Goal: Feedback & Contribution: Submit feedback/report problem

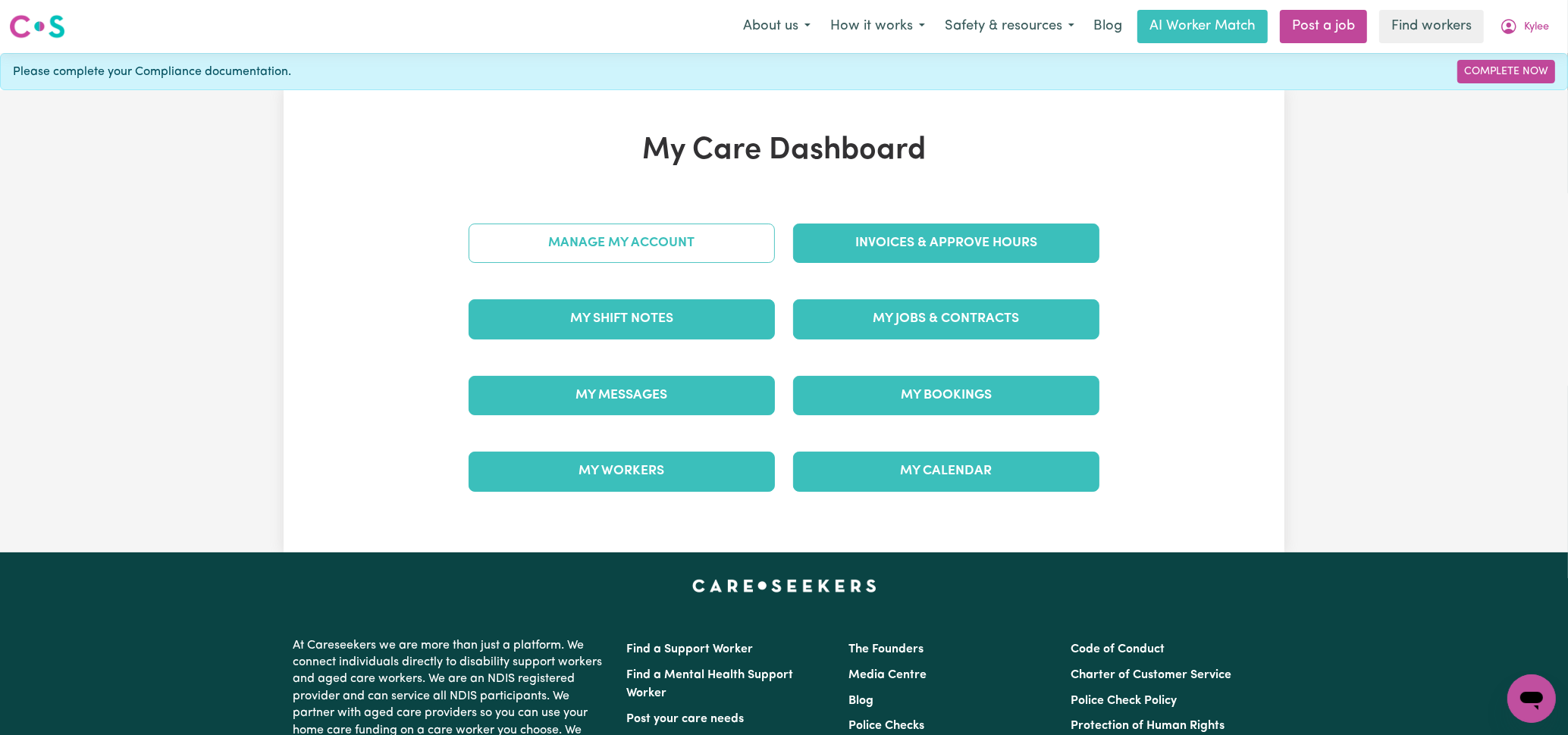
click at [731, 253] on link "Manage My Account" at bounding box center [621, 243] width 307 height 40
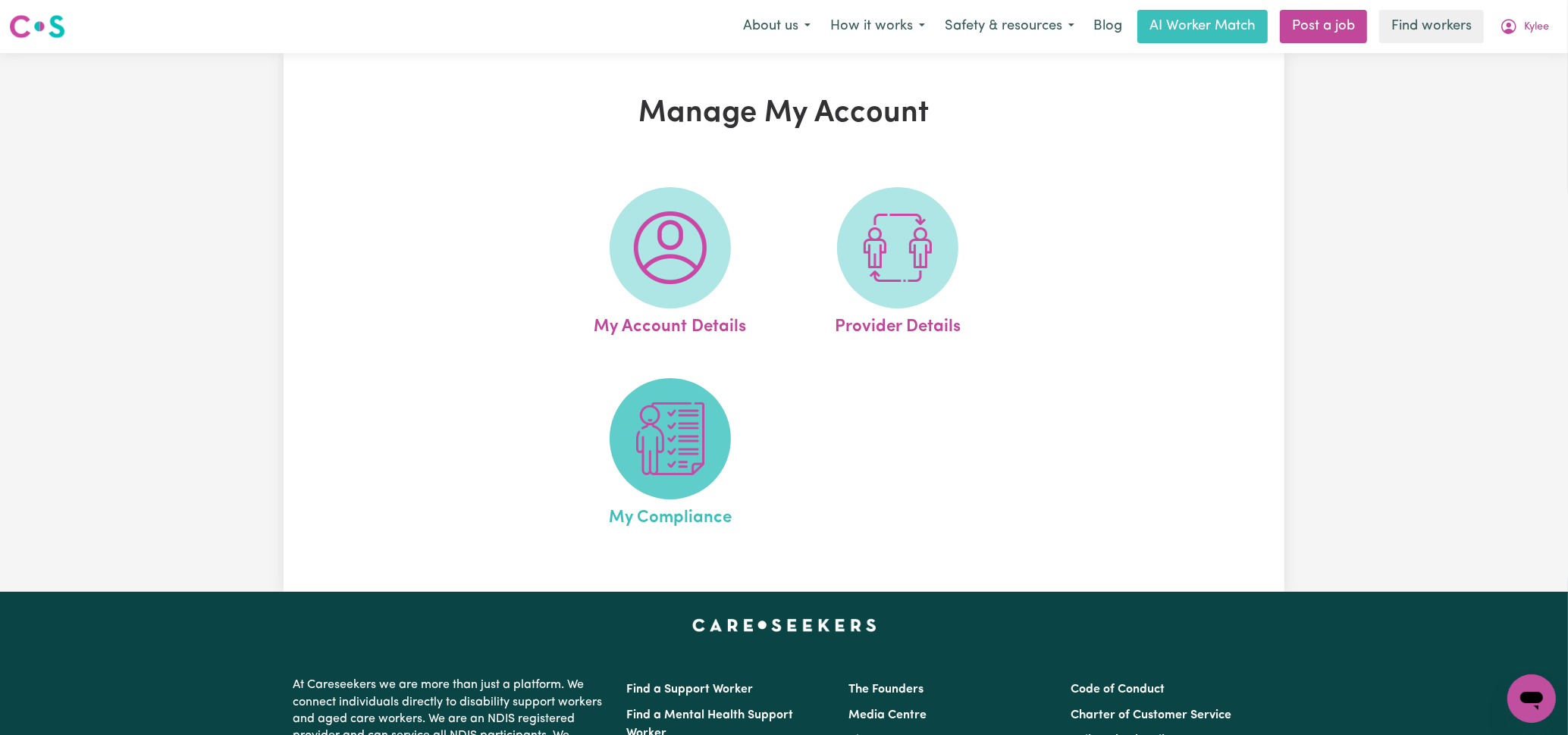
click at [679, 445] on img at bounding box center [670, 439] width 72 height 72
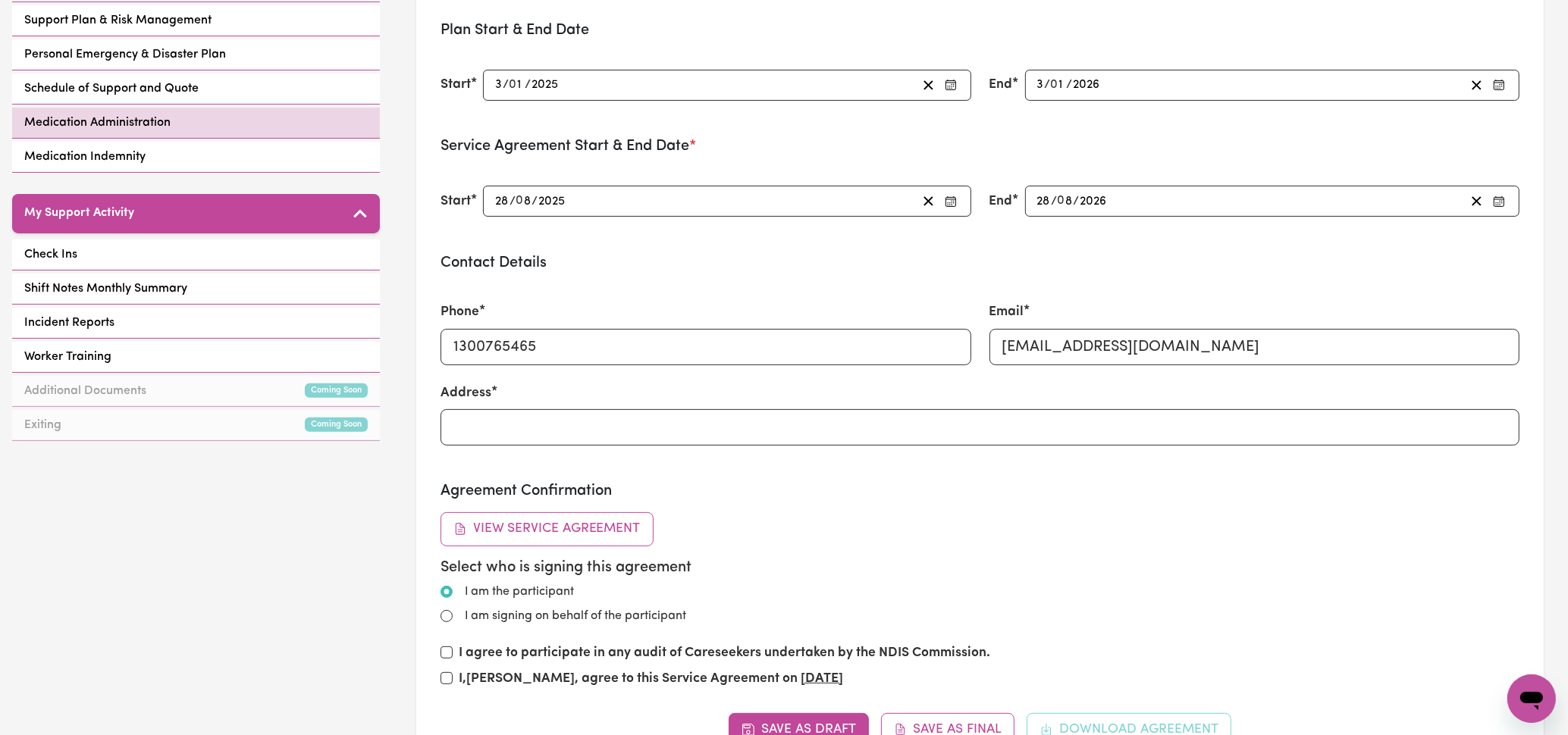
scroll to position [455, 0]
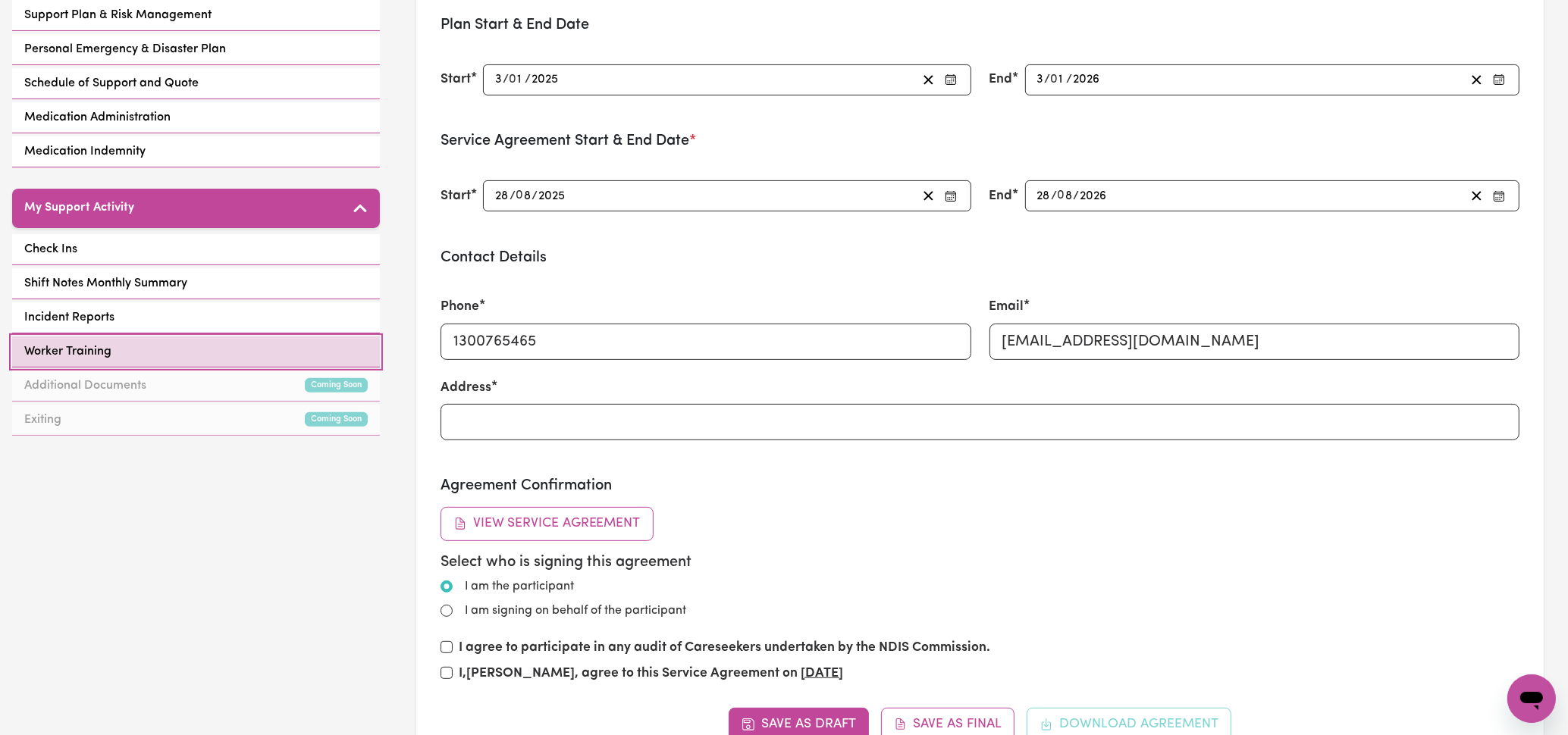
click at [183, 349] on link "Worker Training" at bounding box center [195, 352] width 368 height 31
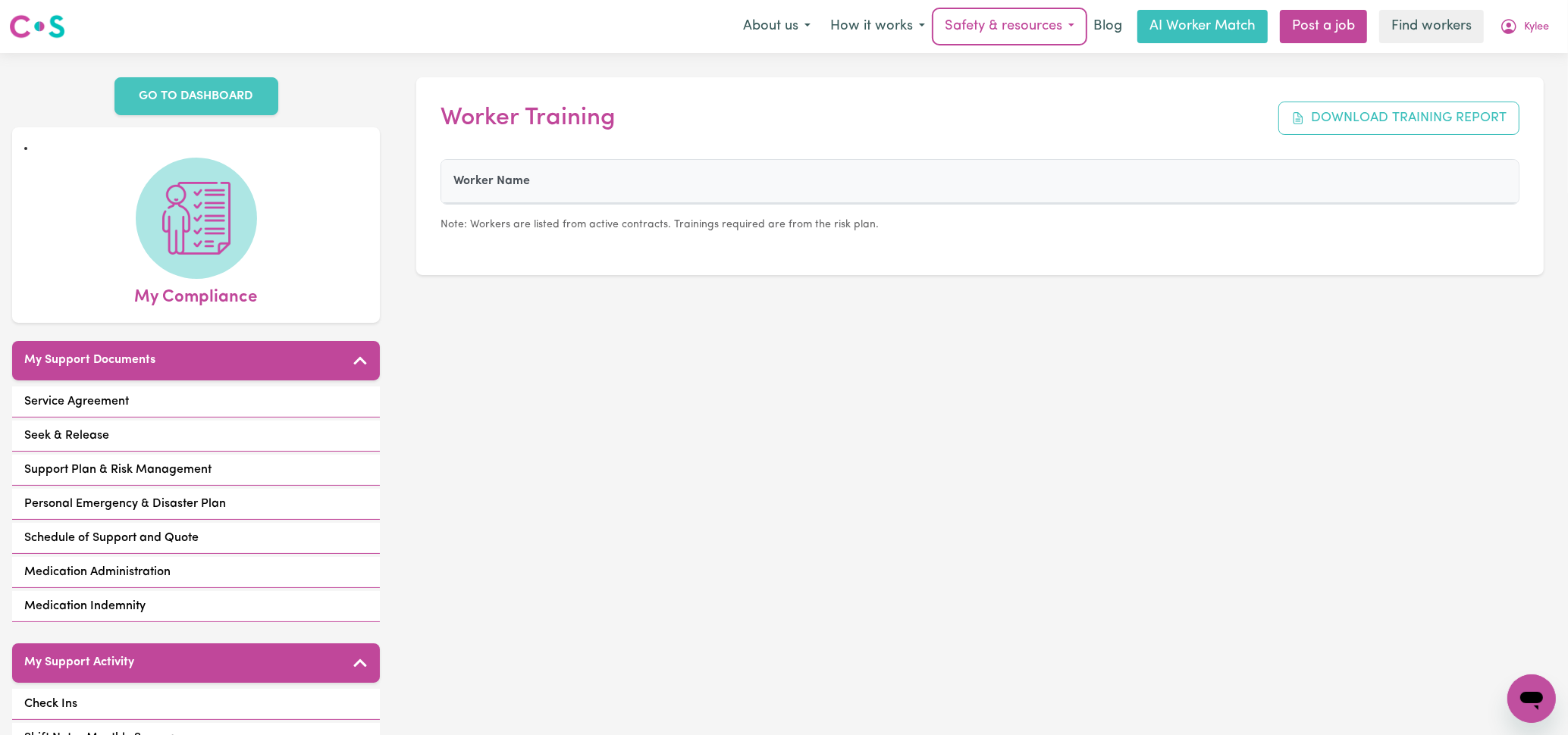
click at [978, 29] on button "Safety & resources" at bounding box center [1009, 27] width 149 height 32
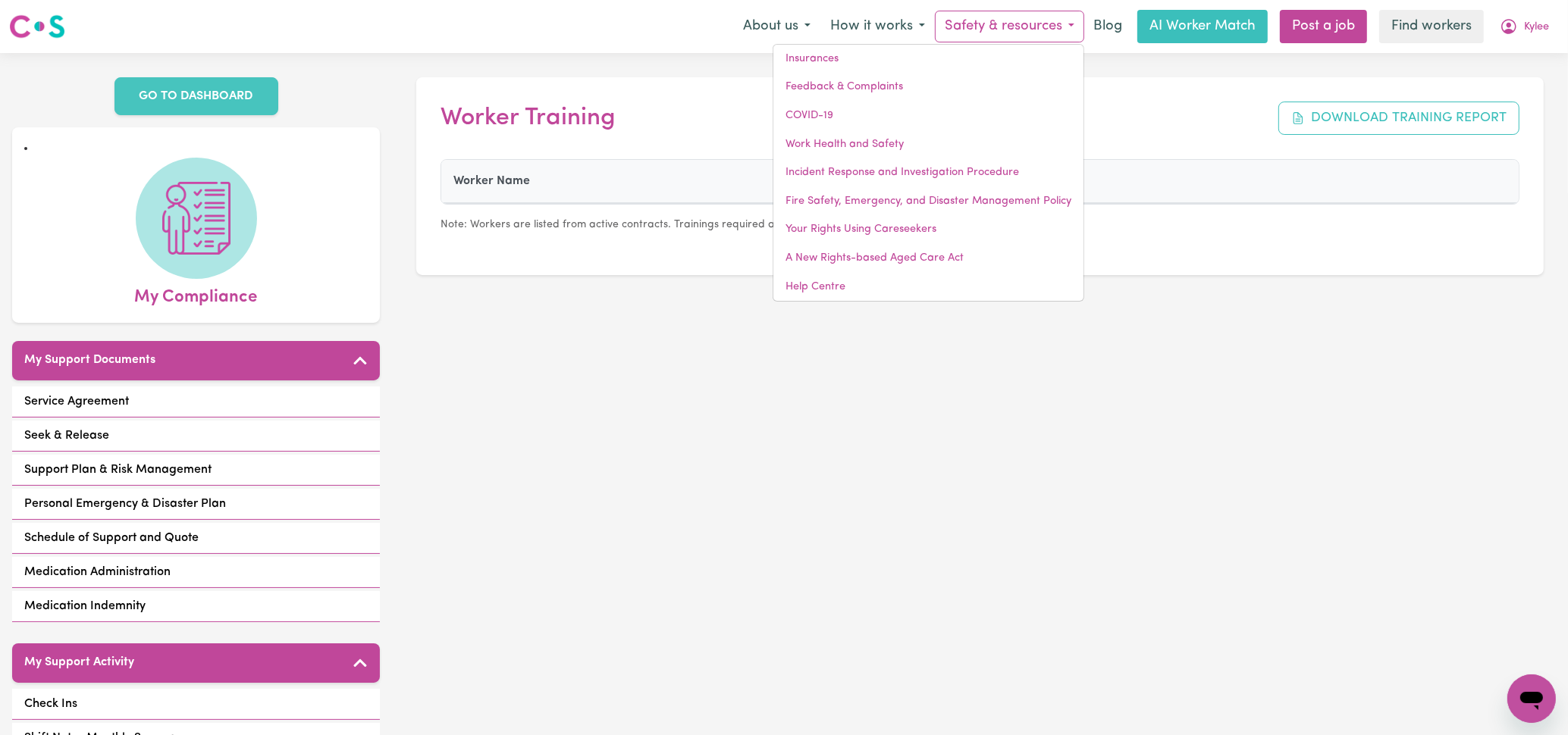
click at [904, 381] on div "Worker Training Download Training Report Worker Name Note: Workers are listed f…" at bounding box center [979, 494] width 1176 height 883
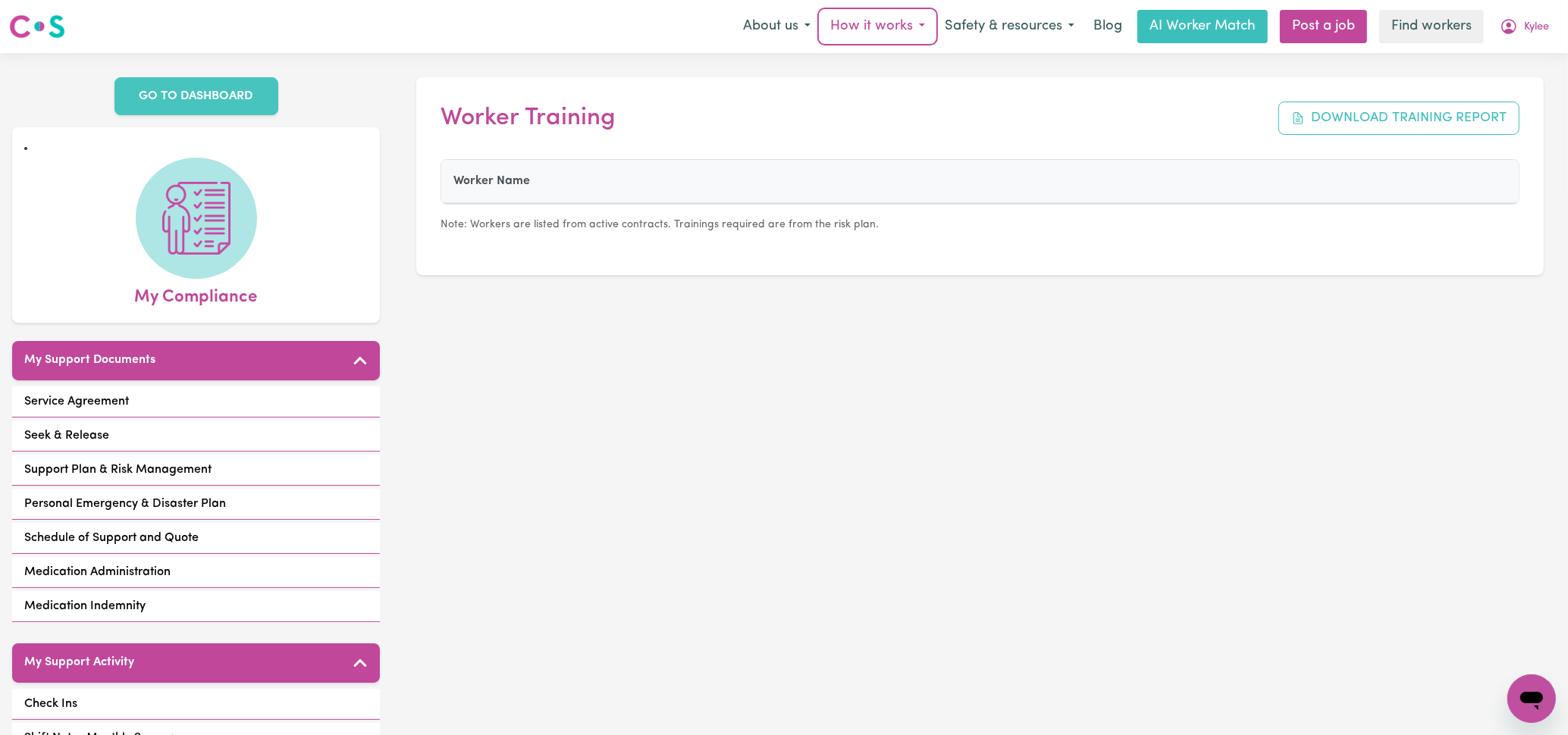
click at [886, 23] on button "How it works" at bounding box center [877, 27] width 115 height 32
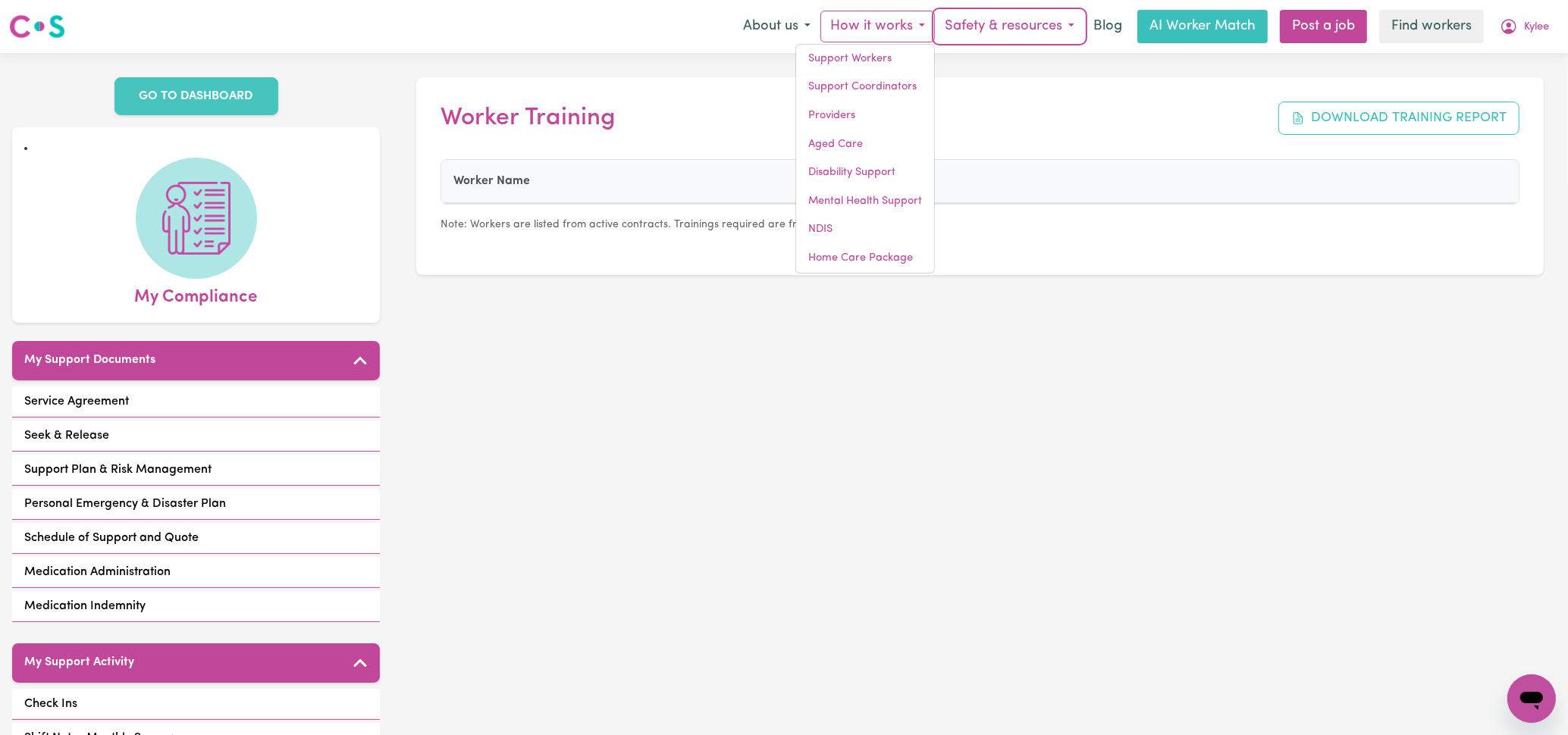
click at [1046, 20] on button "Safety & resources" at bounding box center [1009, 27] width 149 height 32
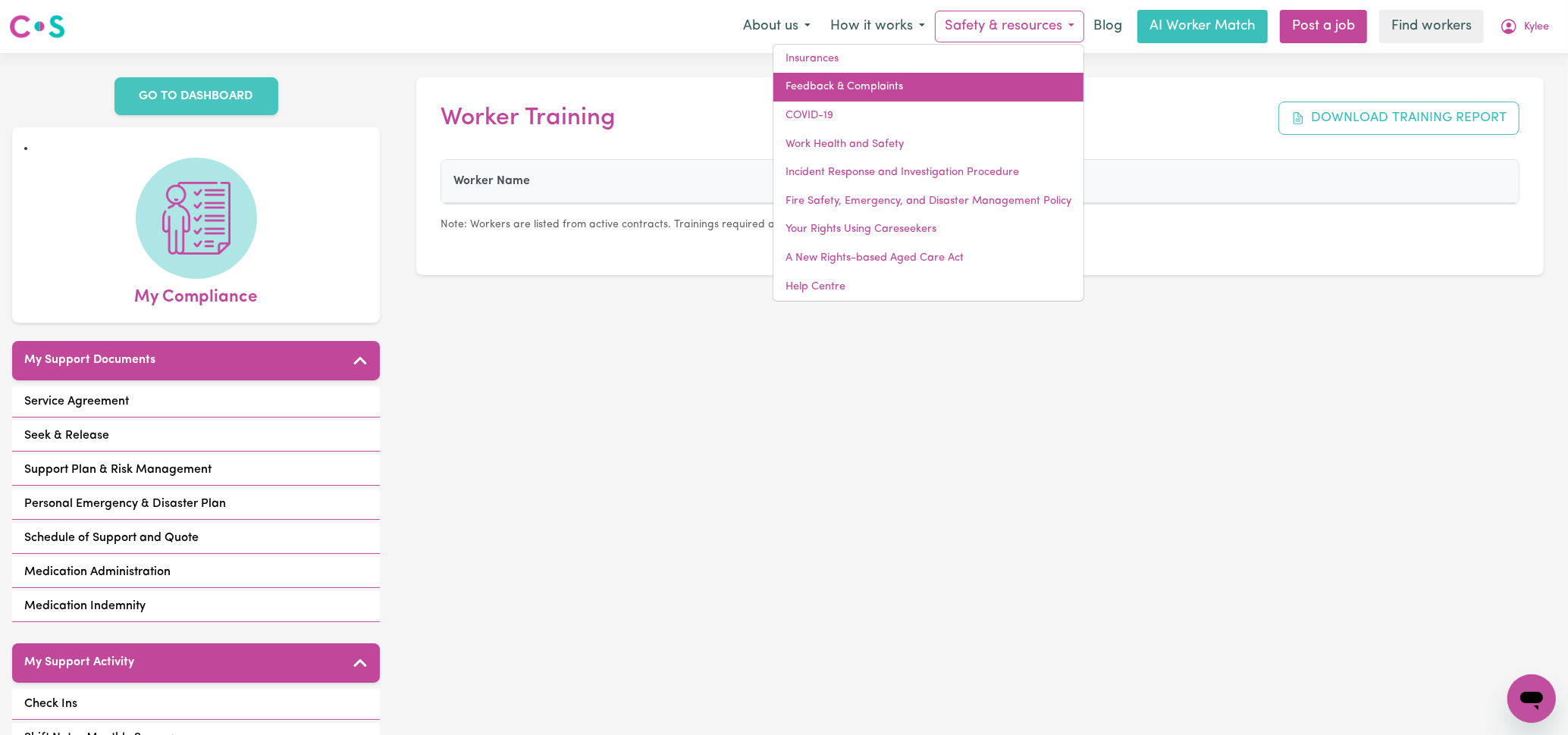
click at [882, 93] on link "Feedback & Complaints" at bounding box center [928, 87] width 310 height 29
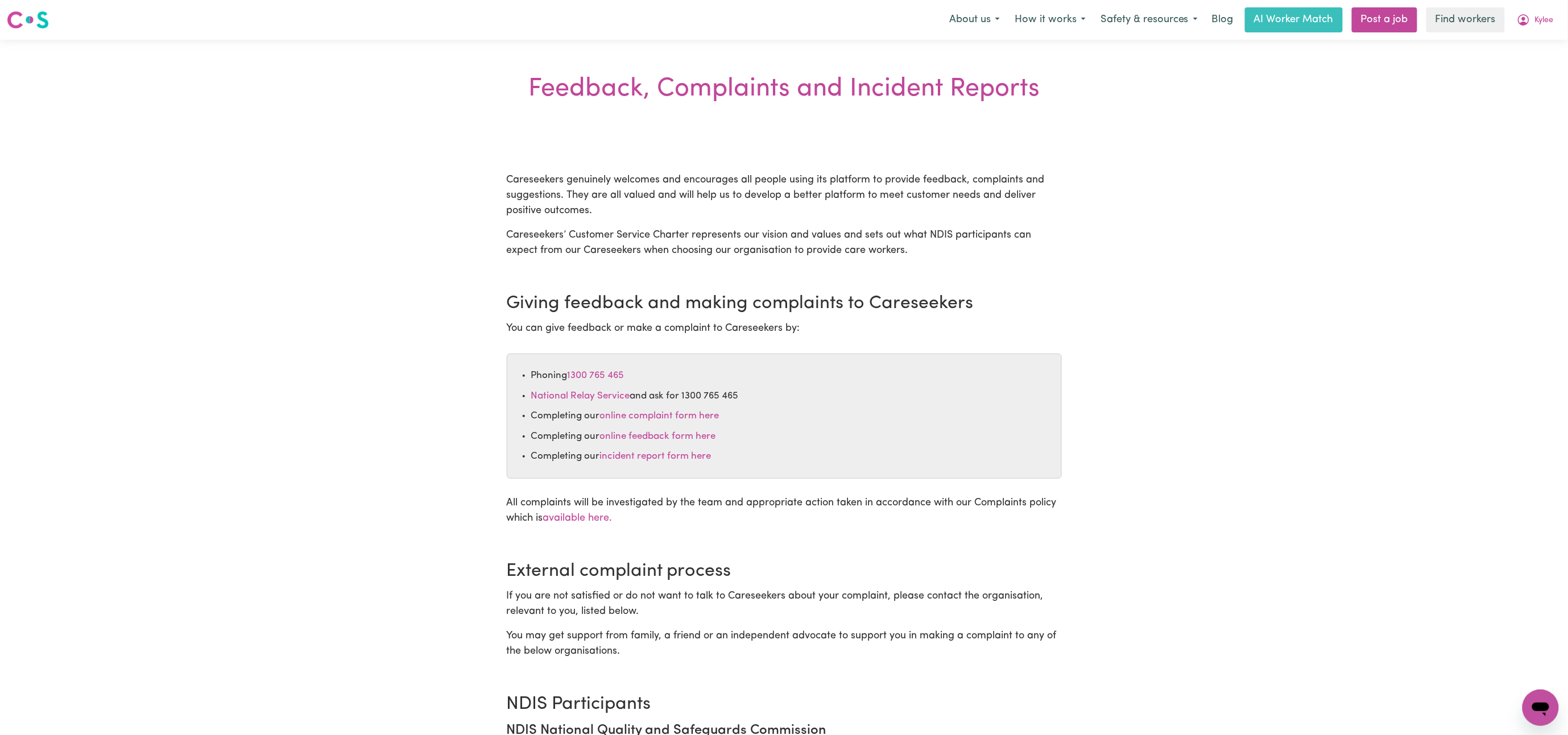
click at [1176, 150] on main "Feedback, Complaints and Incident Reports Careseekers genuinely welcomes and en…" at bounding box center [784, 674] width 1568 height 1268
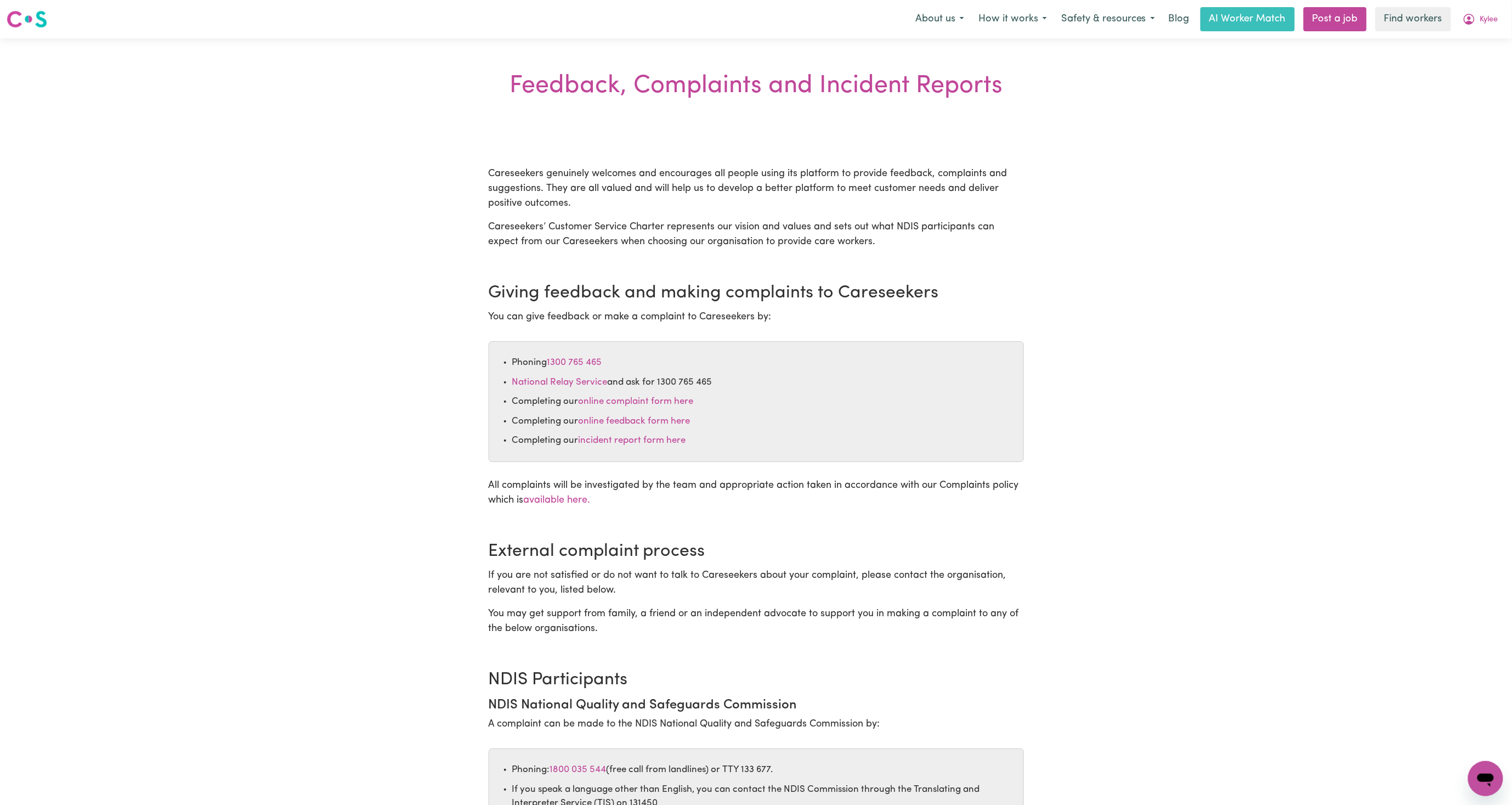
drag, startPoint x: 574, startPoint y: 115, endPoint x: 557, endPoint y: 80, distance: 38.9
click at [574, 115] on h2 "Feedback, Complaints and Incident Reports" at bounding box center [756, 86] width 548 height 96
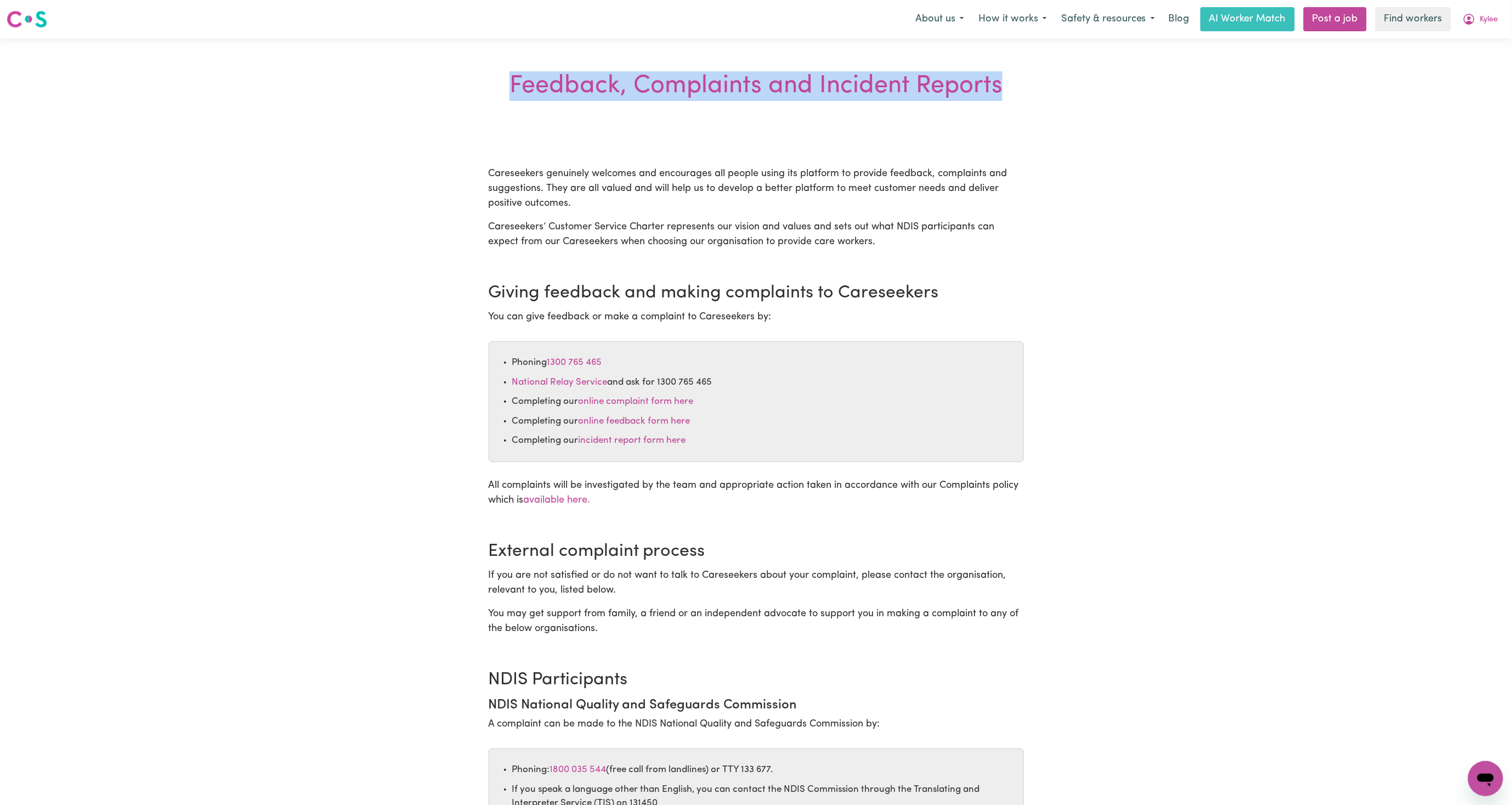
drag, startPoint x: 511, startPoint y: 80, endPoint x: 1013, endPoint y: 74, distance: 502.0
click at [1013, 74] on div "Feedback, Complaints and Incident Reports" at bounding box center [756, 86] width 526 height 30
copy div "Feedback, Complaints and Incident Reports"
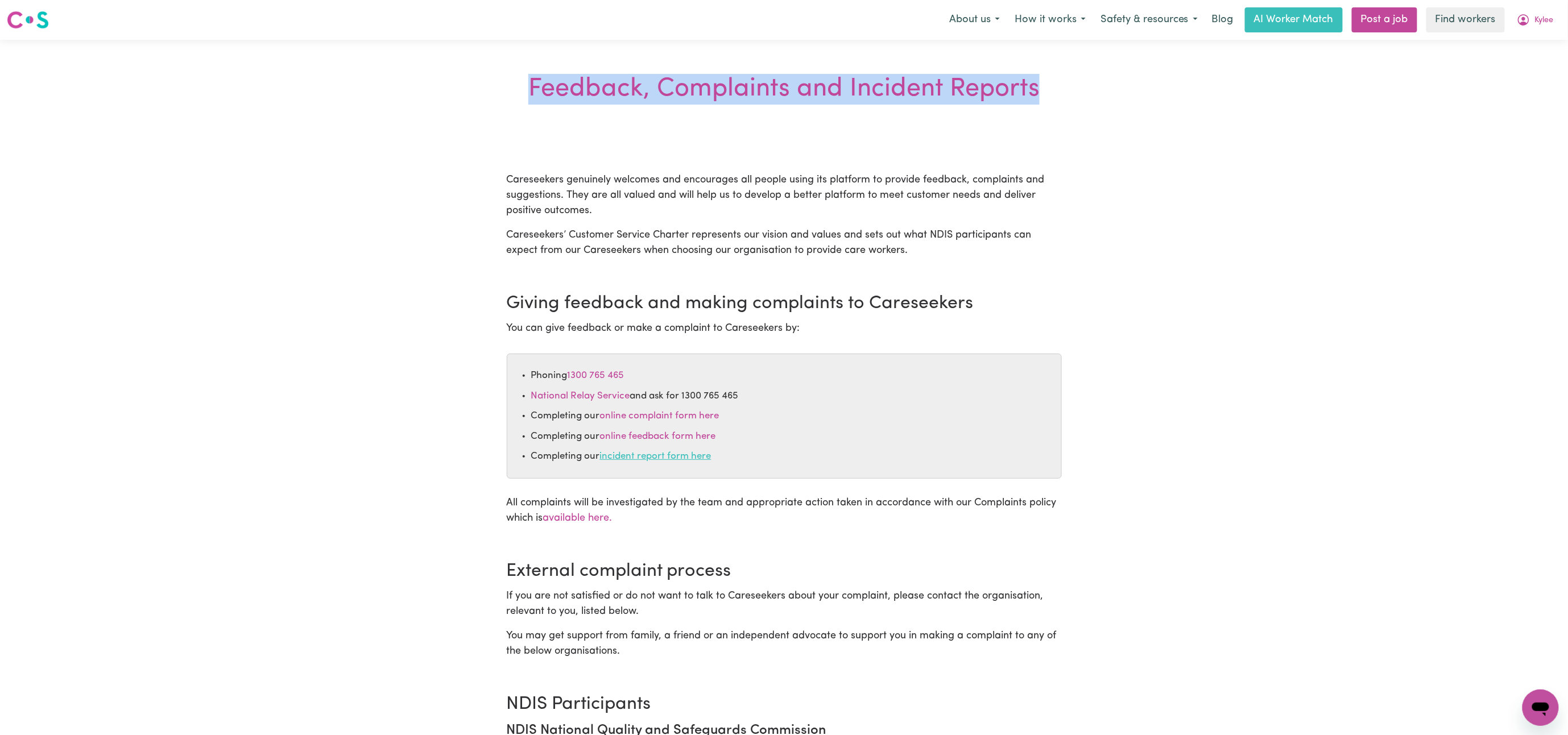
click at [671, 458] on link "incident report form here" at bounding box center [656, 456] width 111 height 9
select select "care seeker"
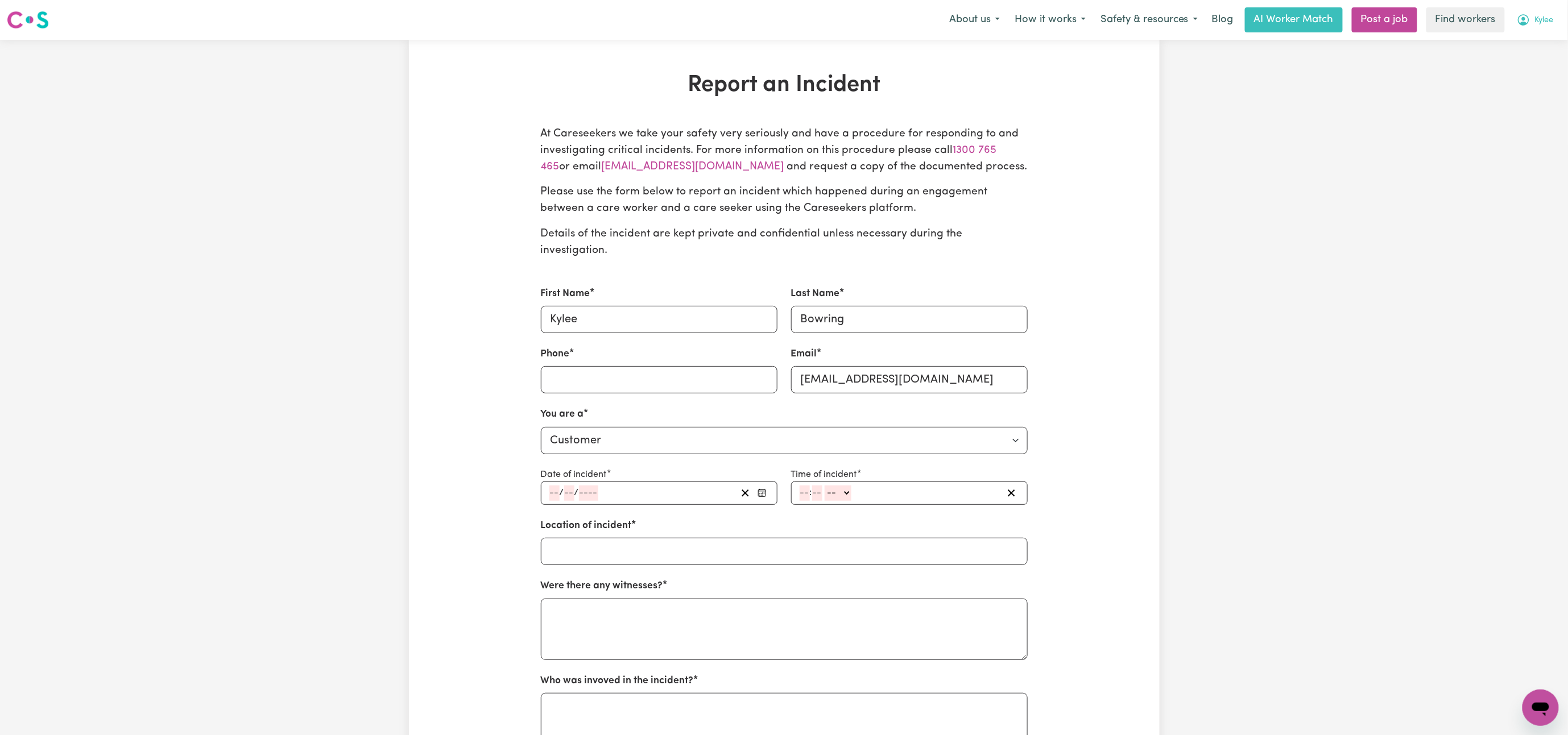
click at [1176, 18] on span "Kylee" at bounding box center [1545, 21] width 19 height 13
click at [1176, 39] on link "My Dashboard" at bounding box center [1516, 44] width 90 height 21
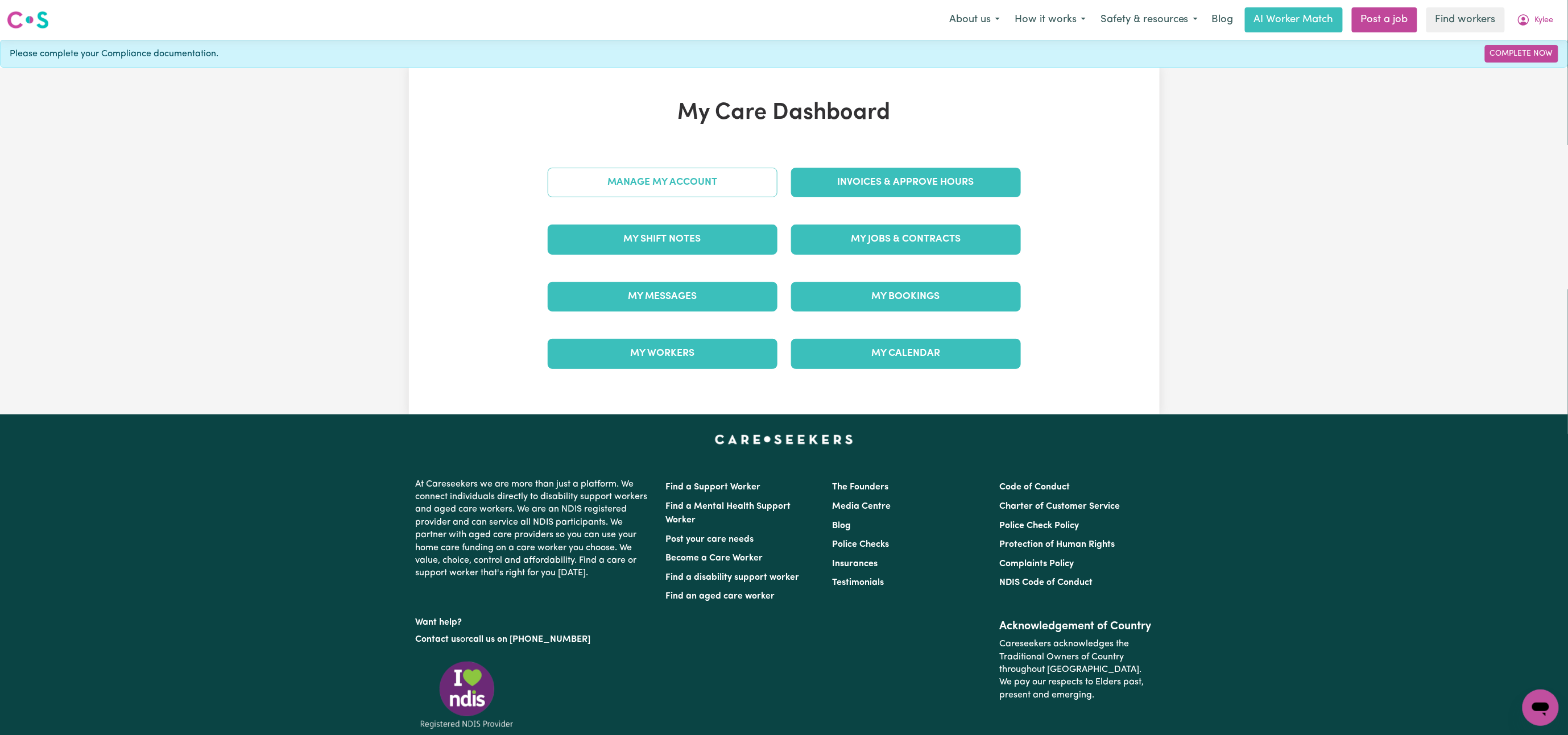
click at [656, 168] on link "Manage My Account" at bounding box center [663, 182] width 230 height 30
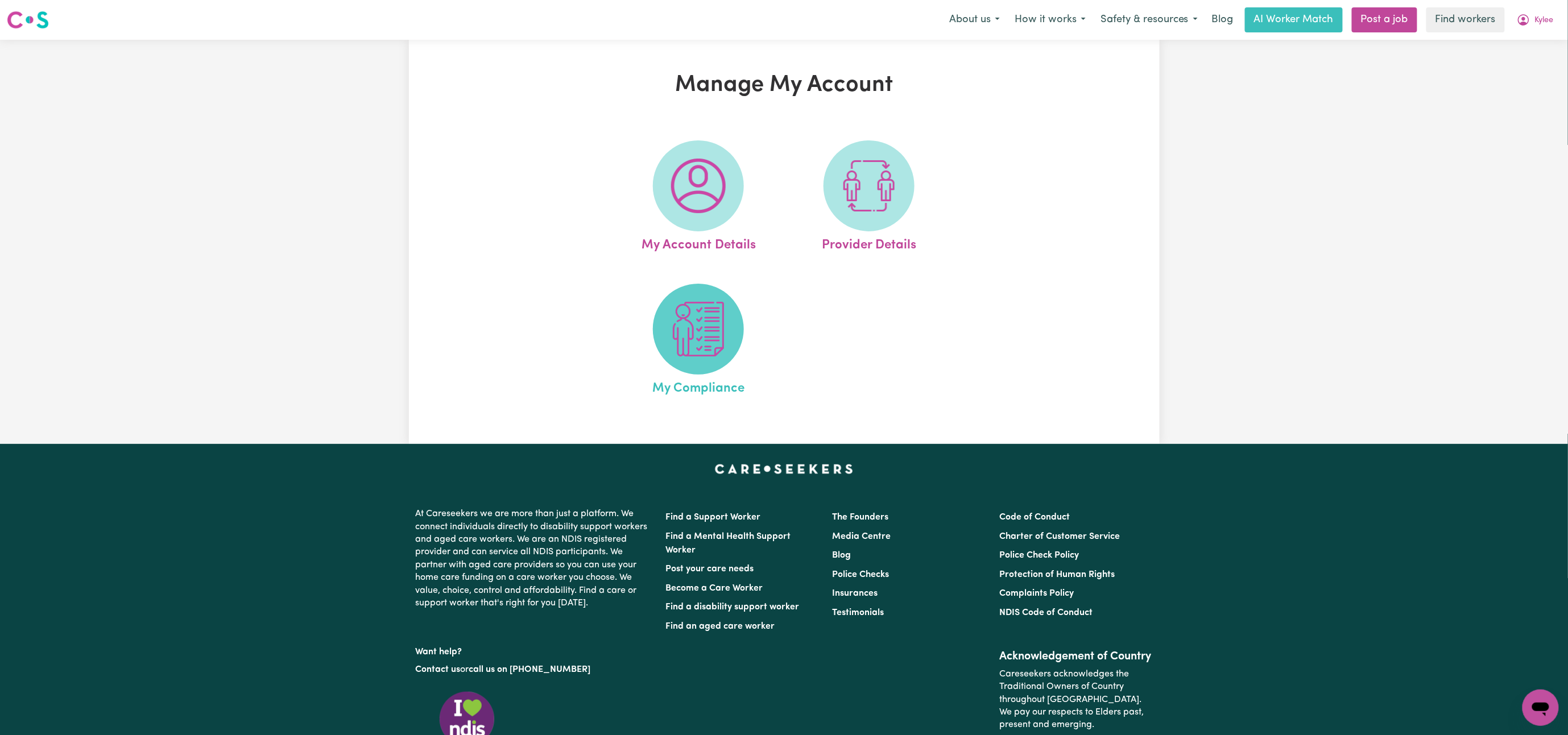
click at [711, 345] on img at bounding box center [698, 329] width 54 height 54
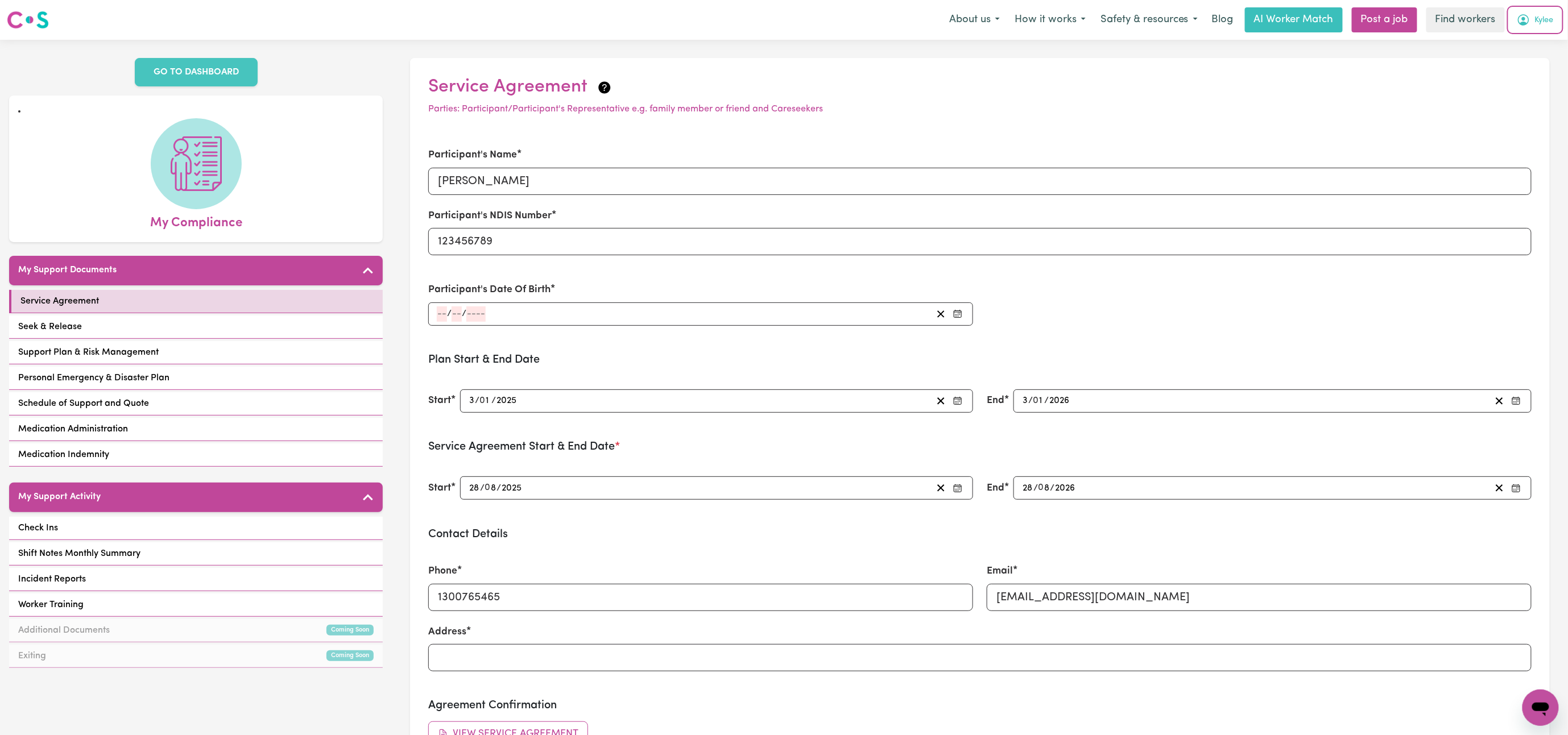
click at [1176, 20] on span "Kylee" at bounding box center [1545, 21] width 19 height 13
click at [1176, 68] on link "Logout" at bounding box center [1516, 65] width 90 height 21
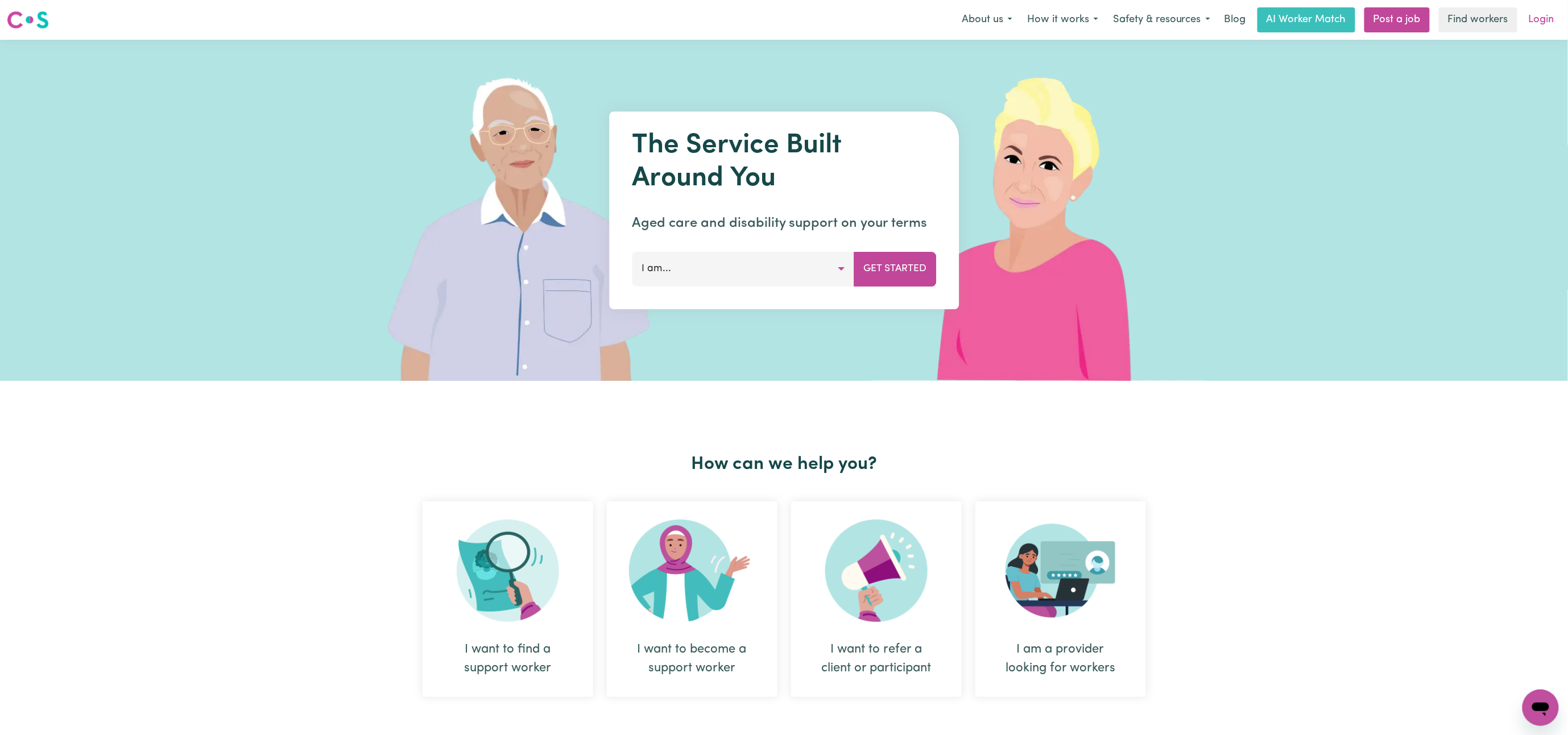
click at [1176, 20] on link "Login" at bounding box center [1541, 20] width 39 height 25
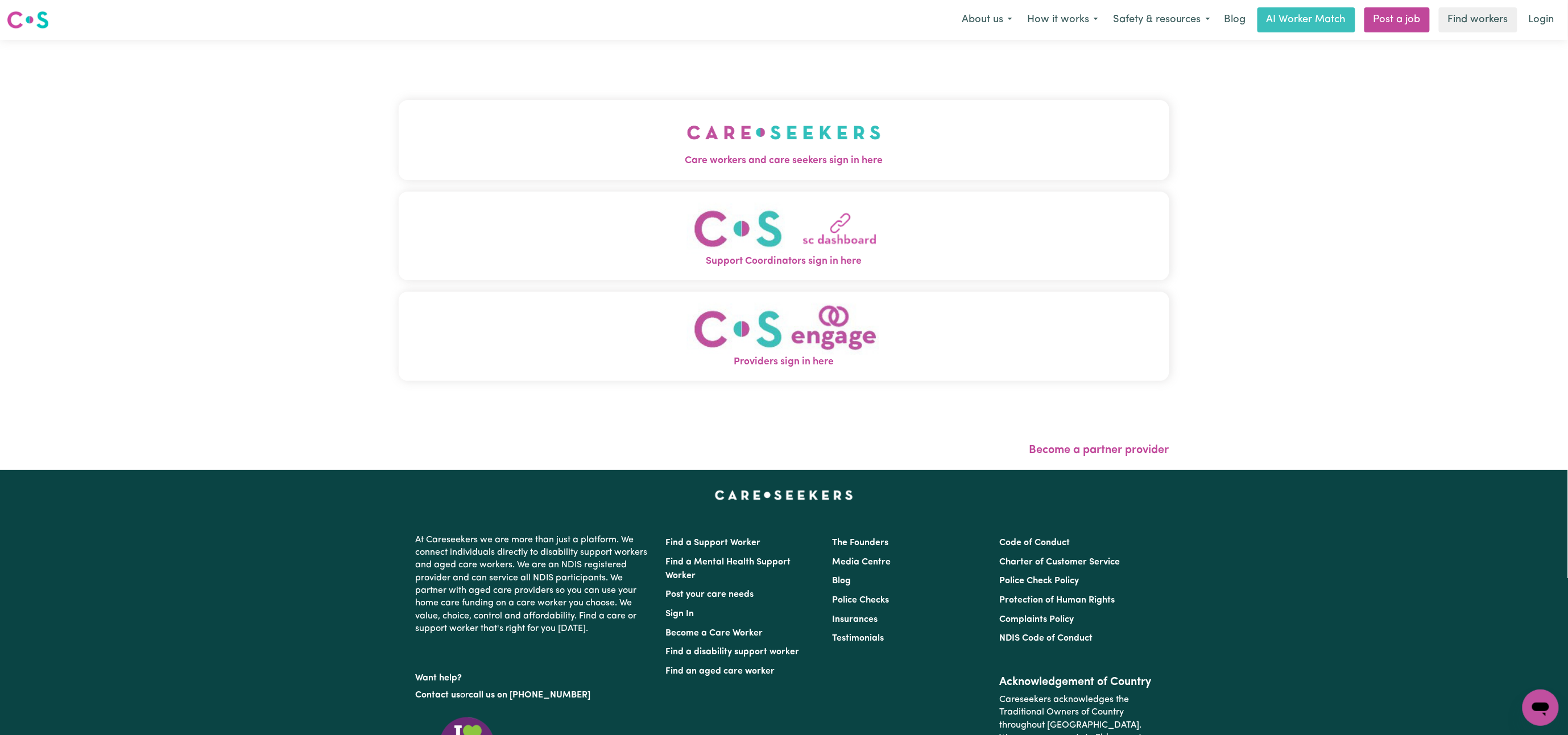
click at [807, 152] on img "Care workers and care seekers sign in here" at bounding box center [784, 132] width 194 height 42
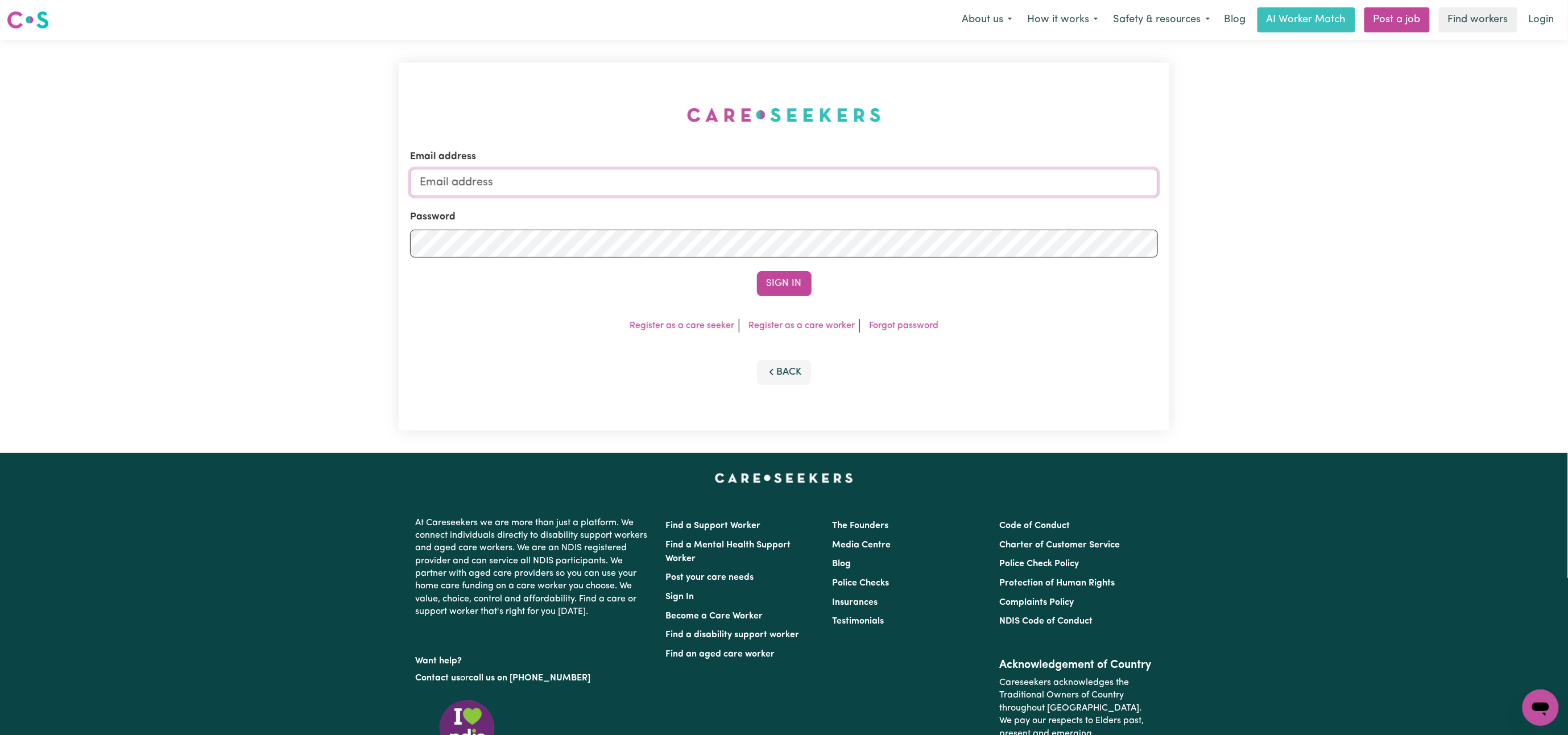
click at [837, 169] on input "Email address" at bounding box center [784, 182] width 748 height 27
type input "[EMAIL_ADDRESS][DOMAIN_NAME]"
click at [757, 271] on button "Sign In" at bounding box center [784, 284] width 54 height 25
